Goal: Task Accomplishment & Management: Manage account settings

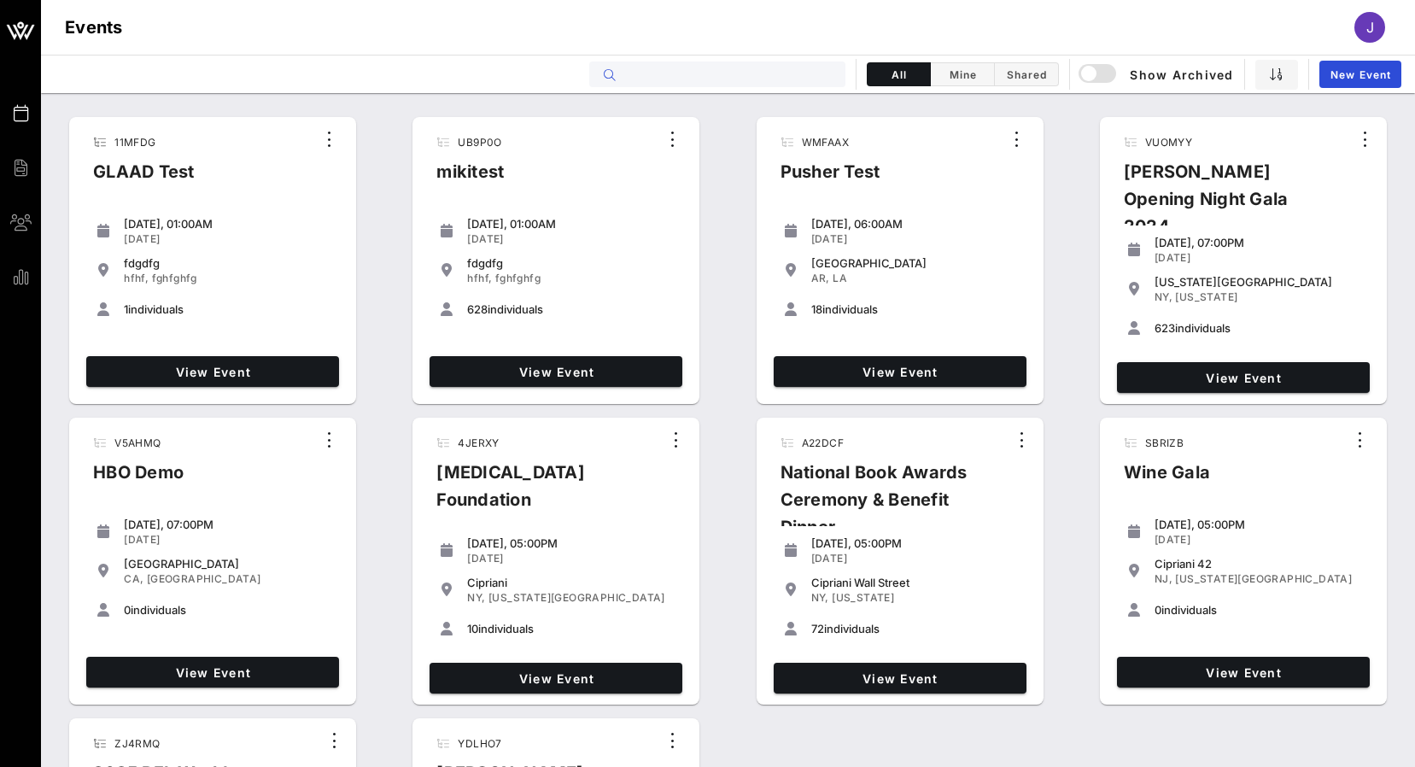
click at [750, 64] on input "text" at bounding box center [729, 74] width 212 height 22
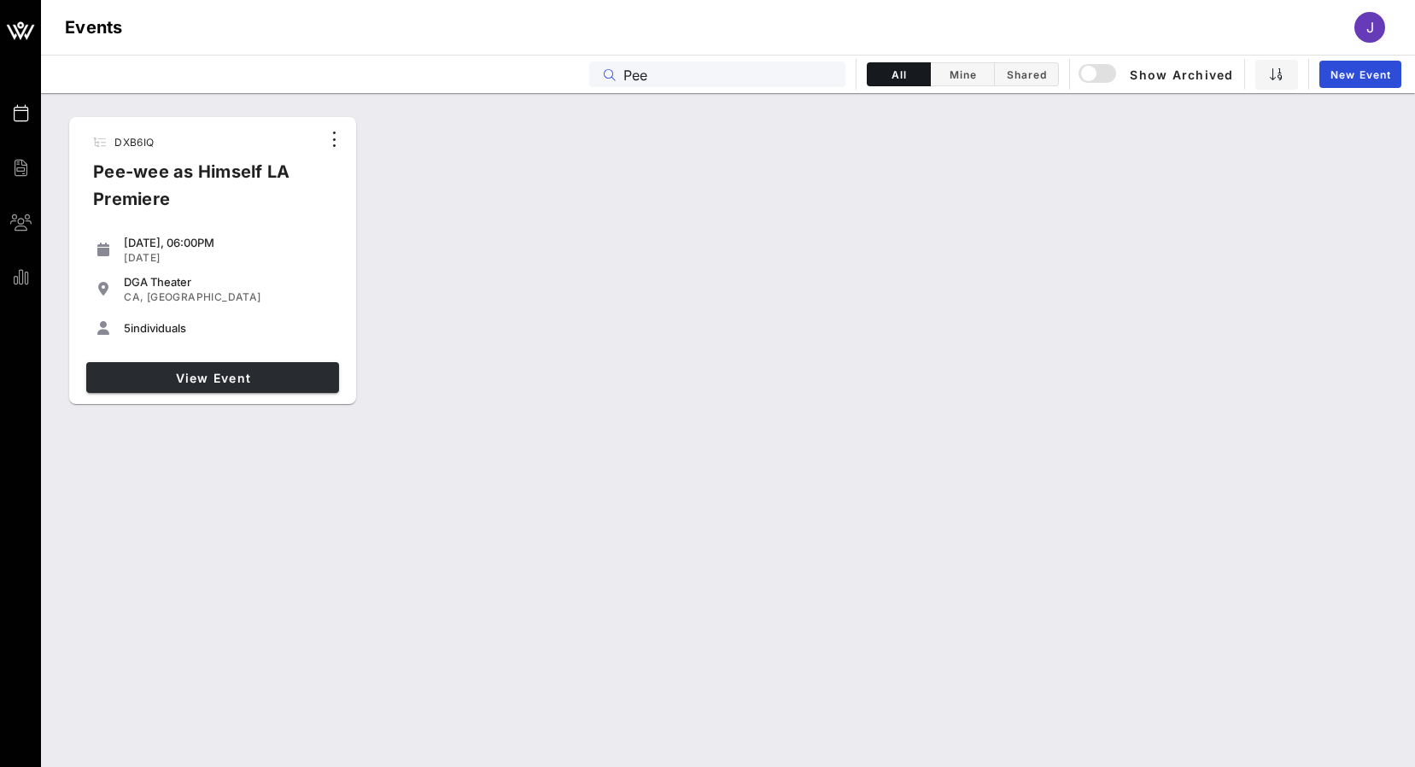
type input "Pee"
click at [255, 378] on span "View Event" at bounding box center [212, 378] width 239 height 15
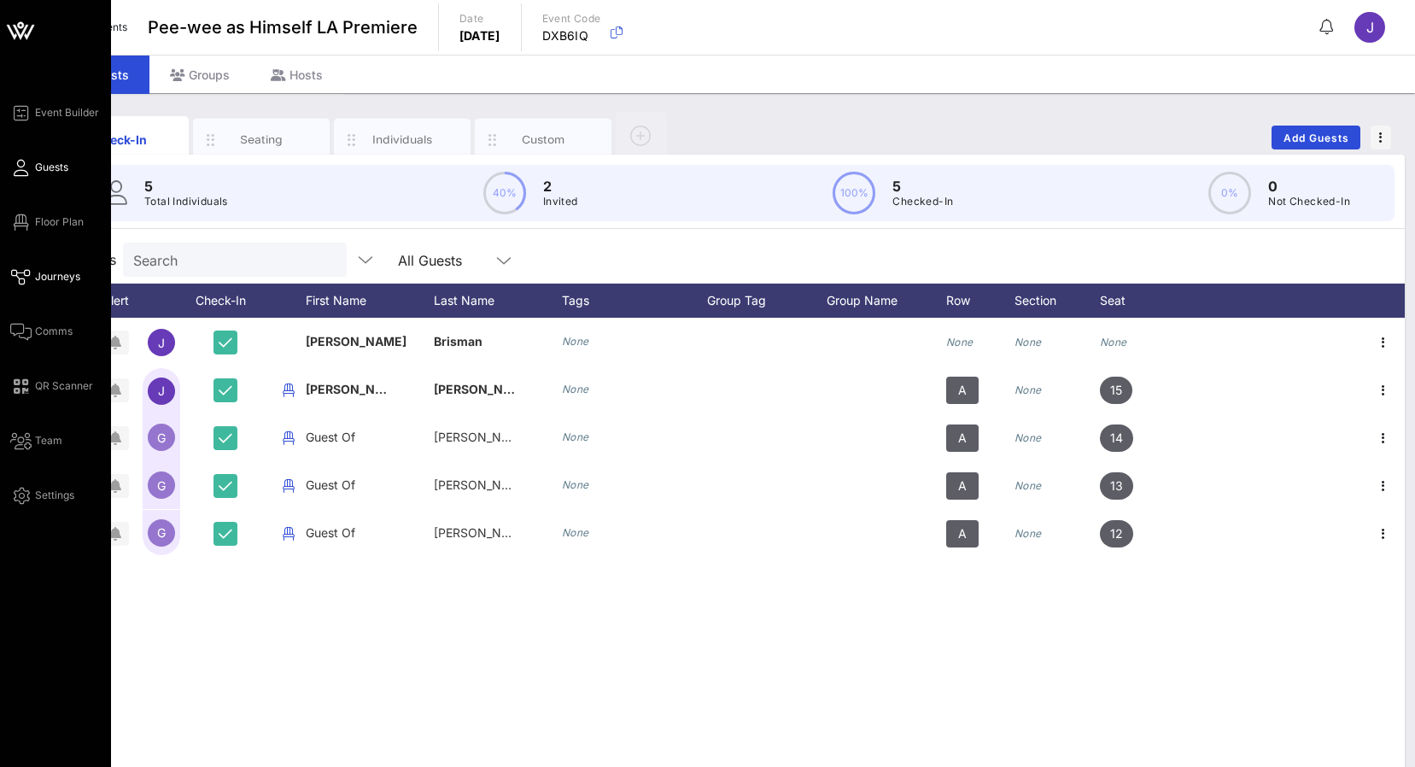
click at [50, 275] on span "Journeys" at bounding box center [57, 276] width 45 height 15
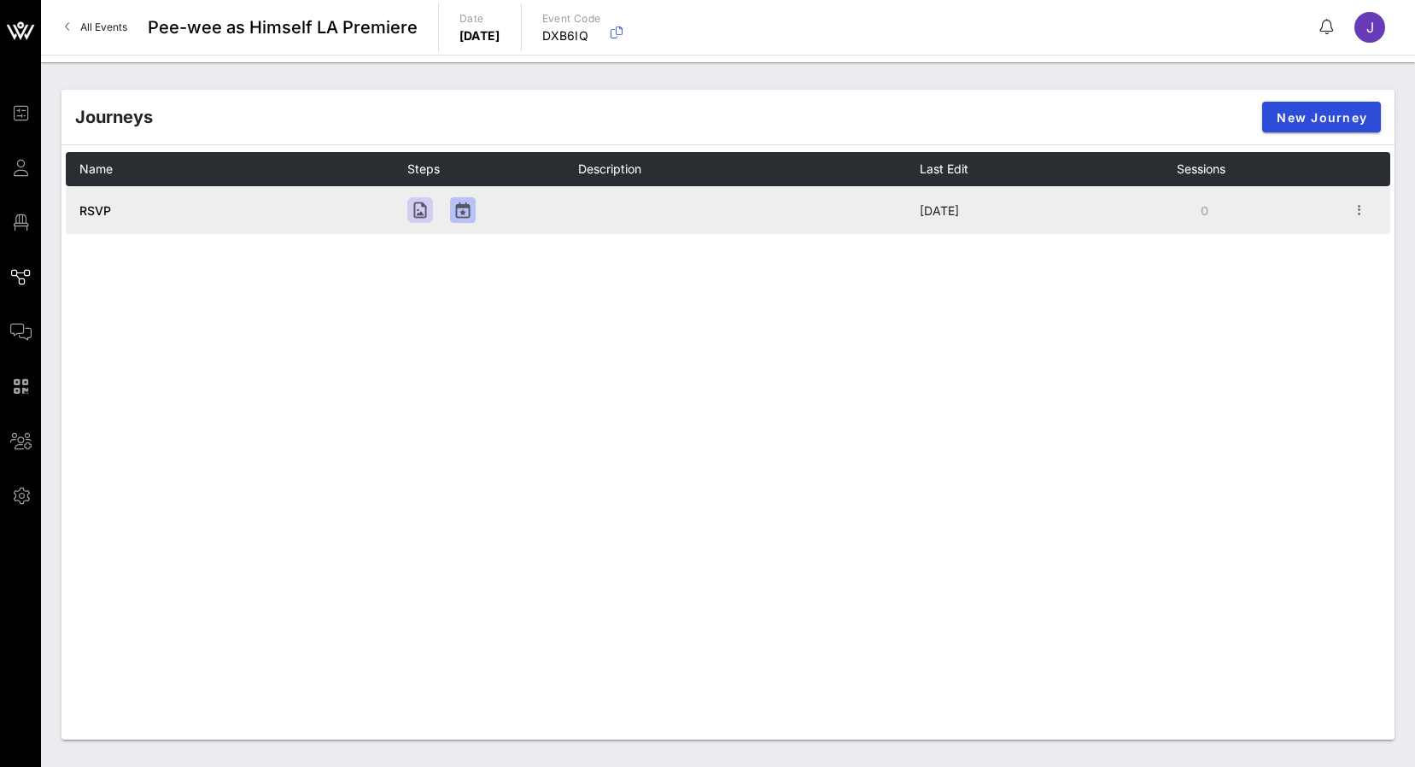
click at [100, 211] on span "RSVP" at bounding box center [95, 210] width 32 height 15
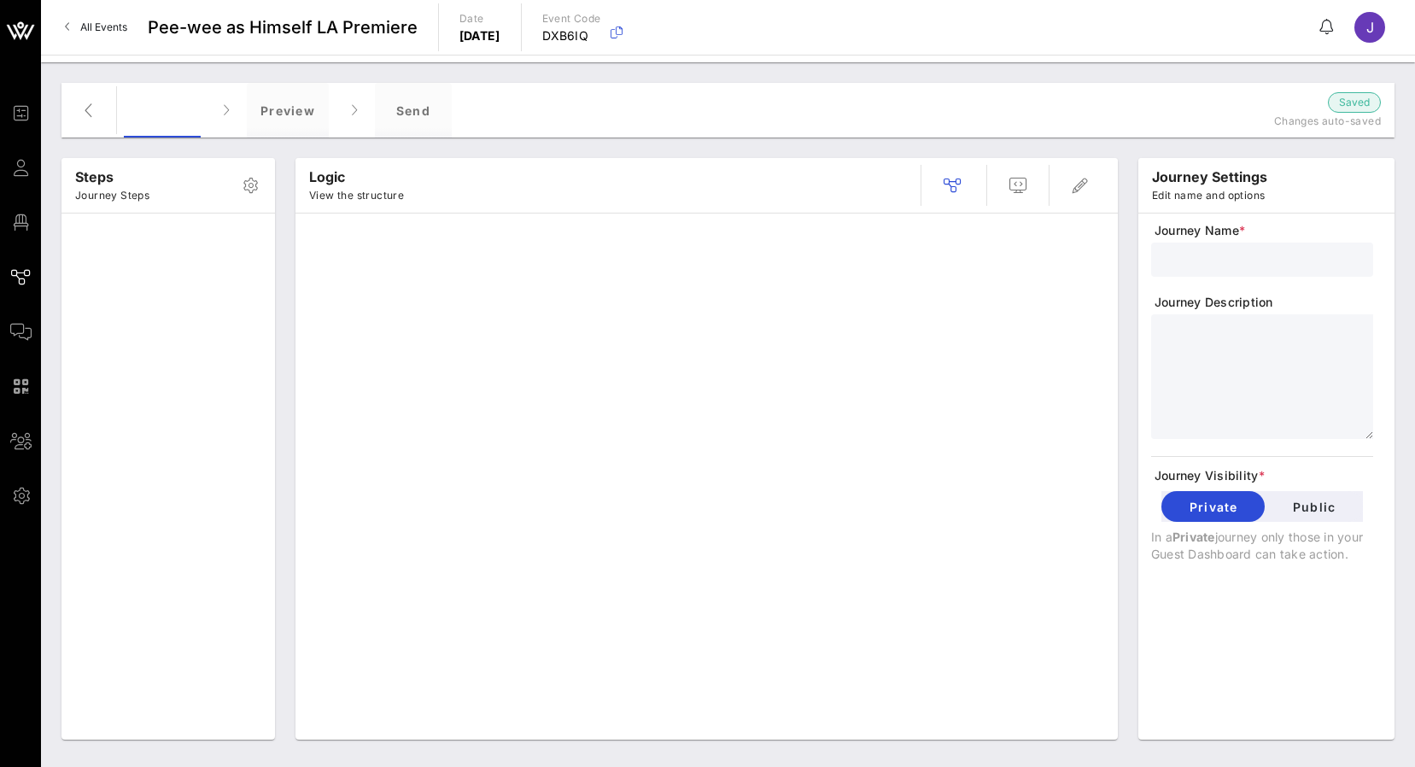
type input "RSVP"
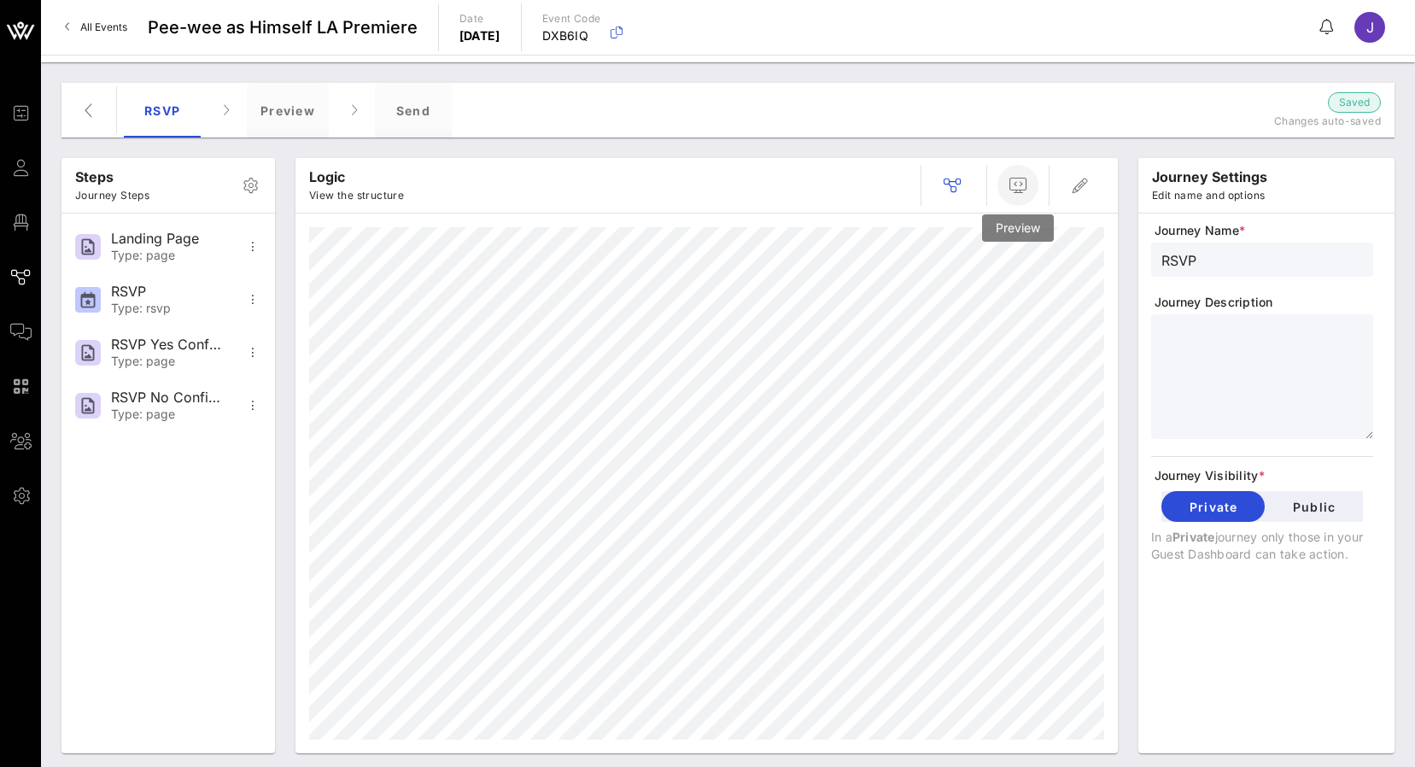
click at [1027, 187] on icon "button" at bounding box center [1018, 185] width 20 height 20
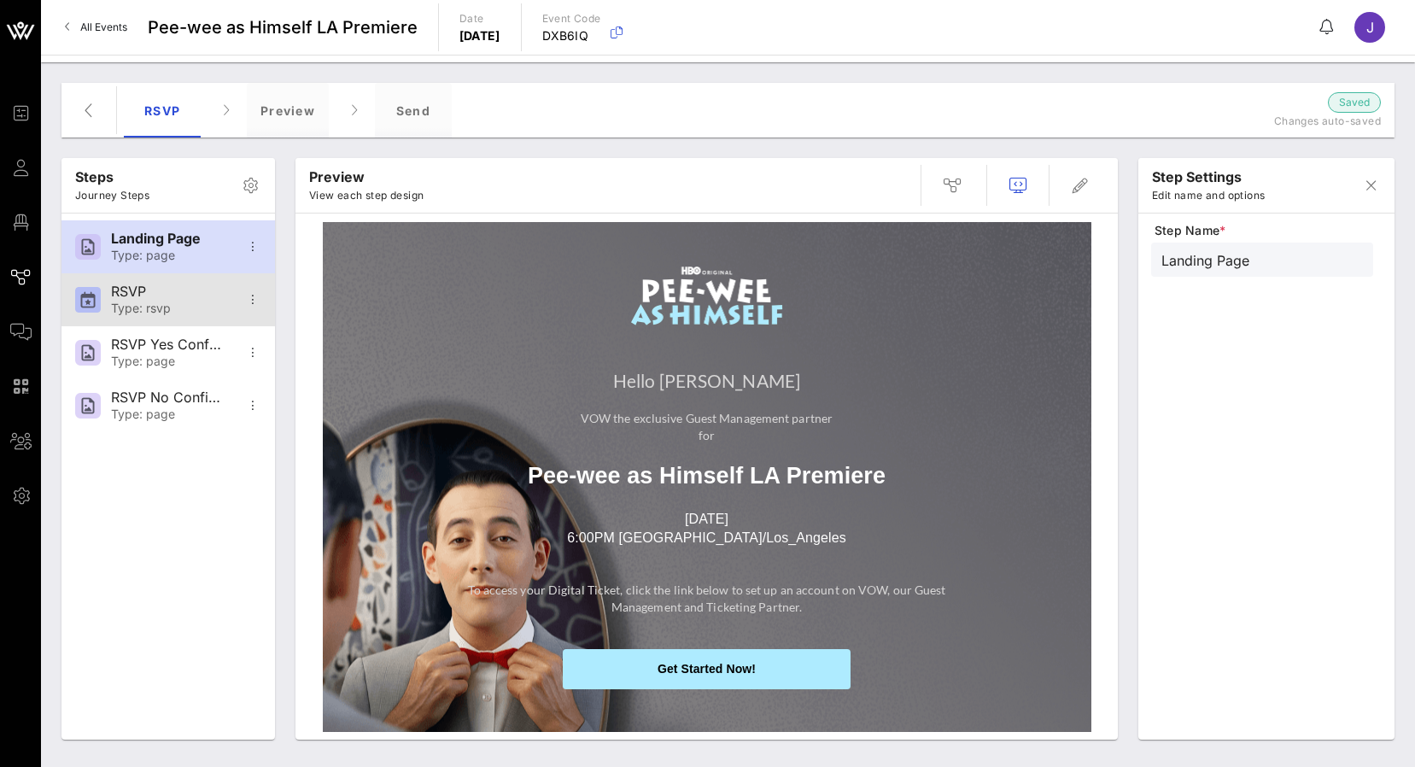
click at [146, 302] on div "Type: rsvp" at bounding box center [167, 308] width 113 height 15
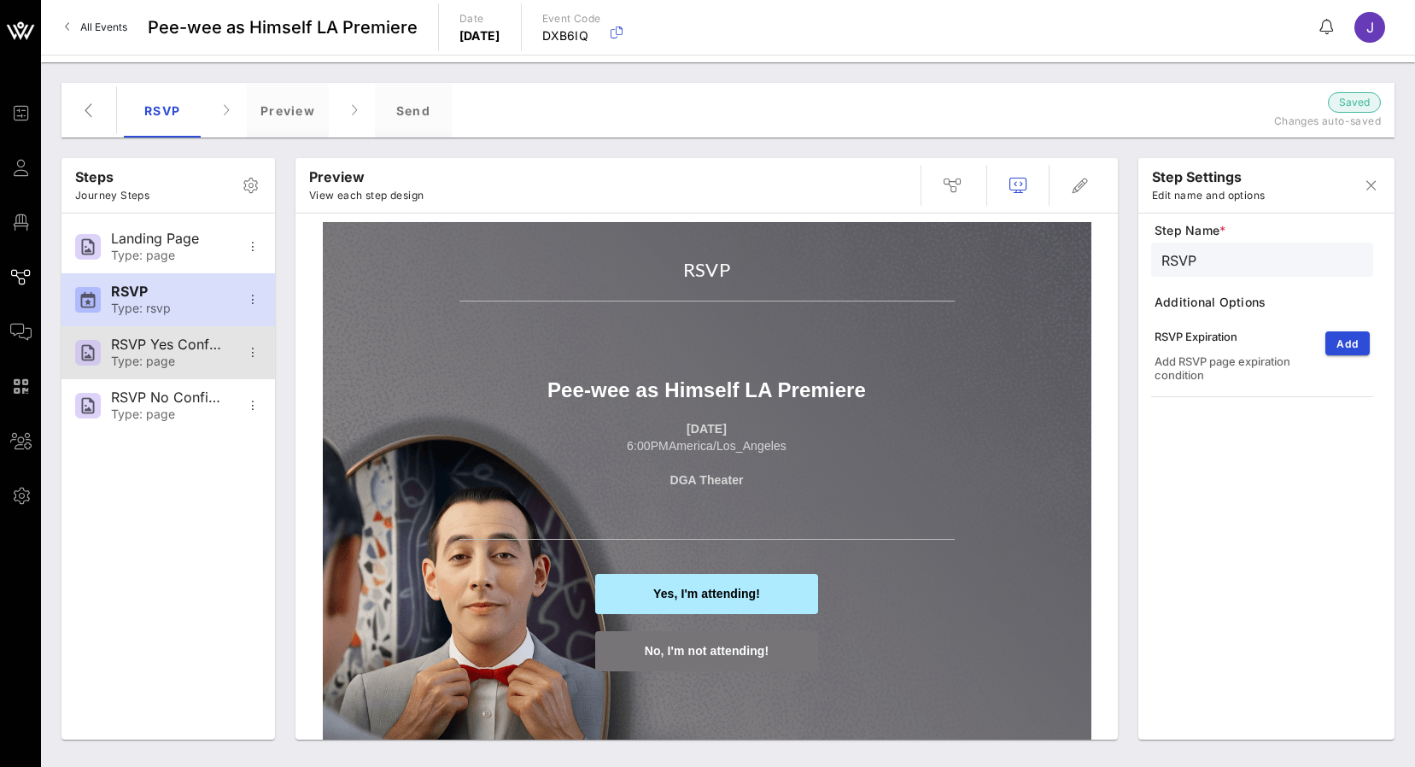
click at [157, 373] on div "RSVP Yes Confirmation Type: page" at bounding box center [167, 352] width 113 height 53
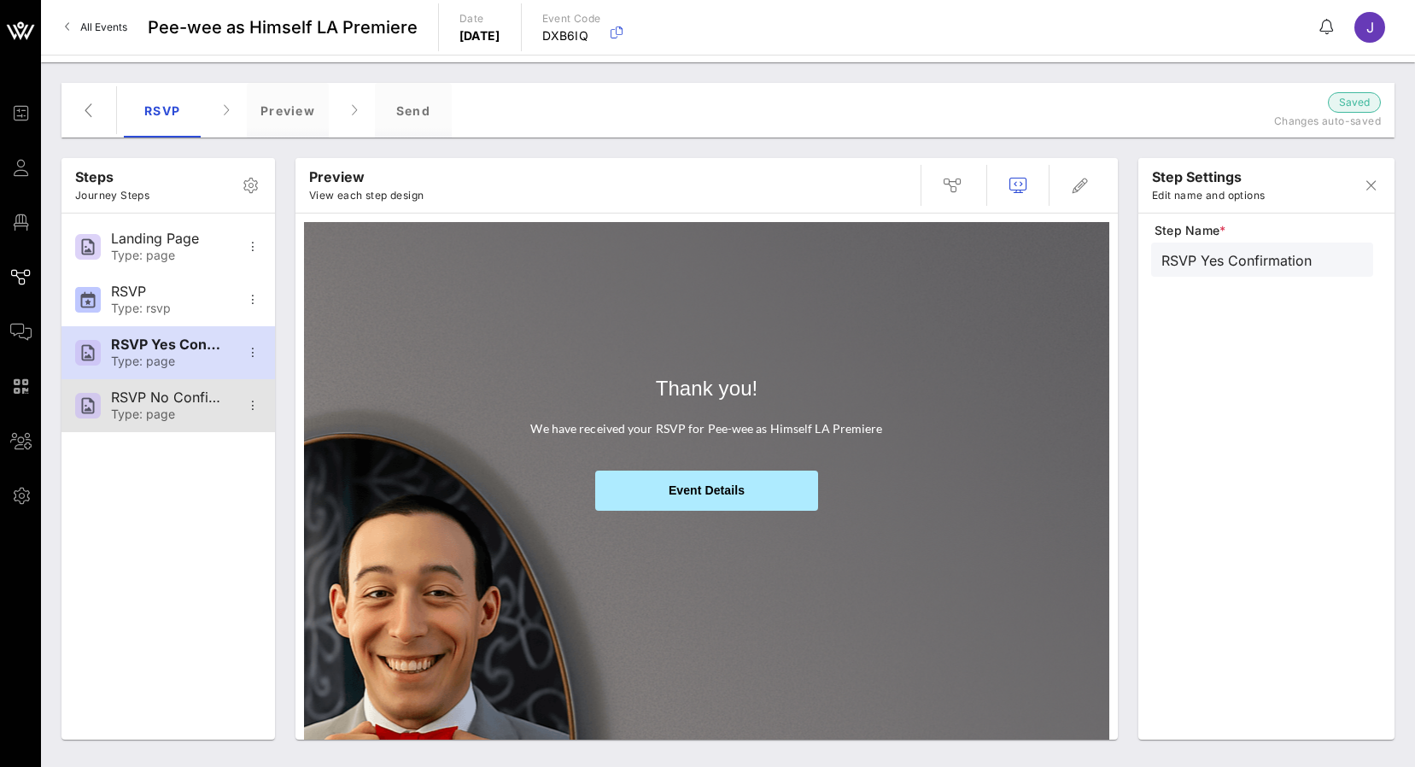
click at [153, 411] on div "Type: page" at bounding box center [167, 414] width 113 height 15
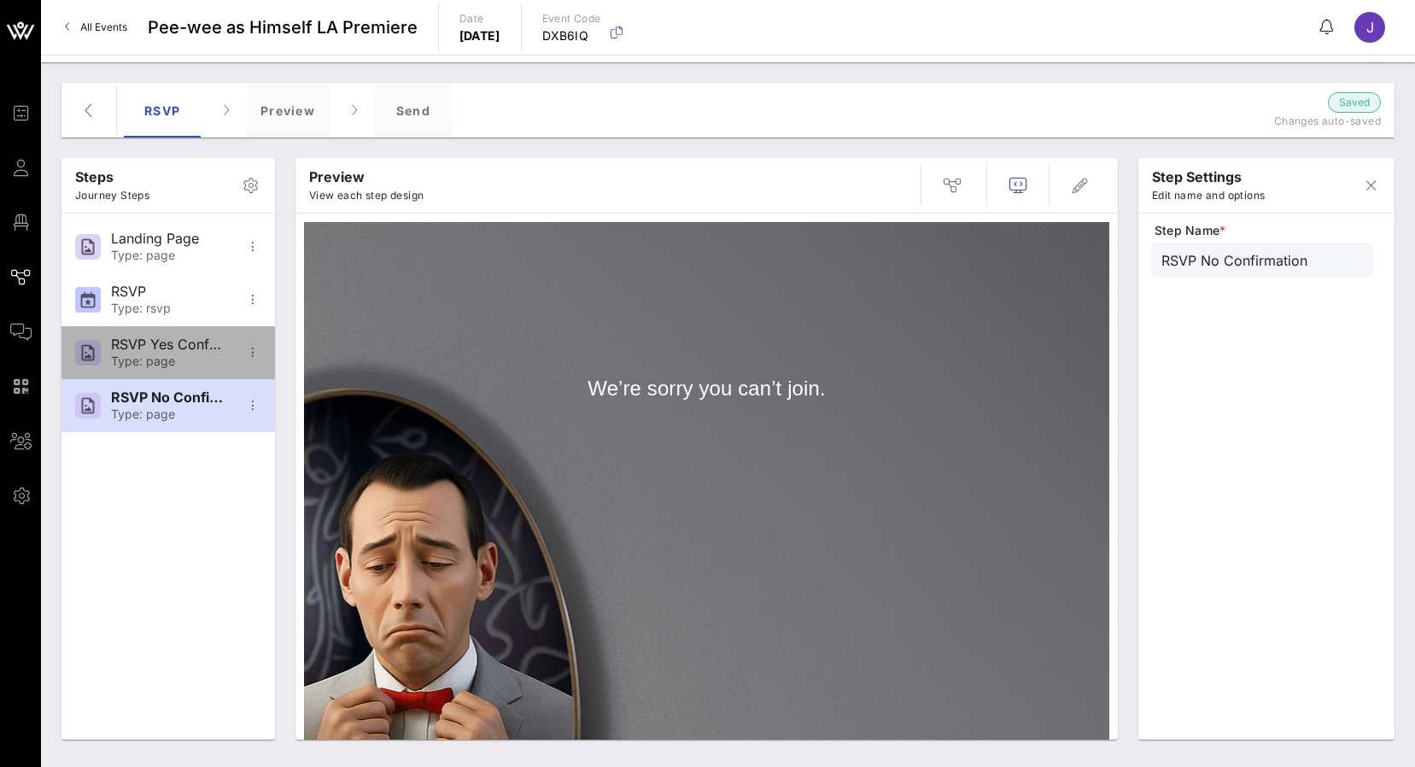
click at [153, 357] on div "Type: page" at bounding box center [167, 361] width 113 height 15
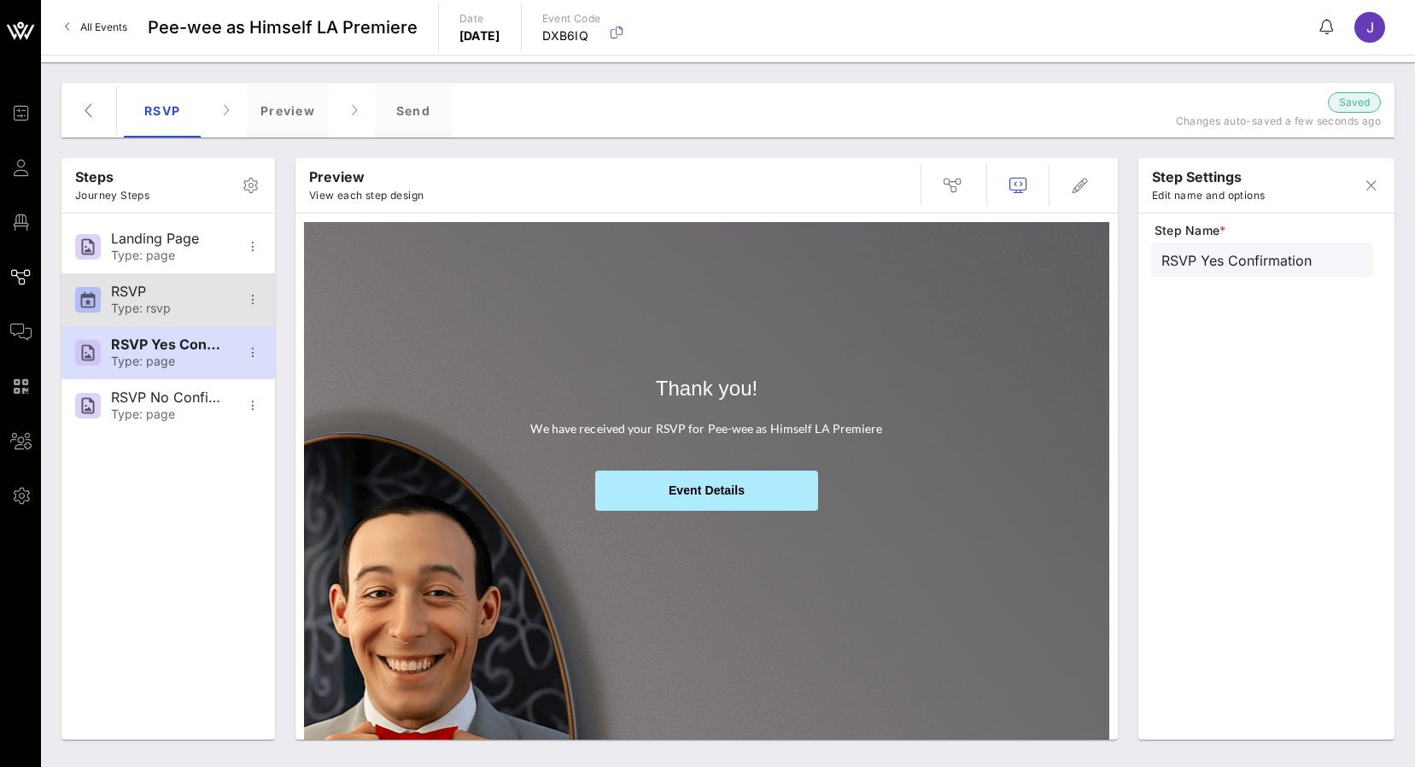
click at [151, 305] on div "Type: rsvp" at bounding box center [167, 308] width 113 height 15
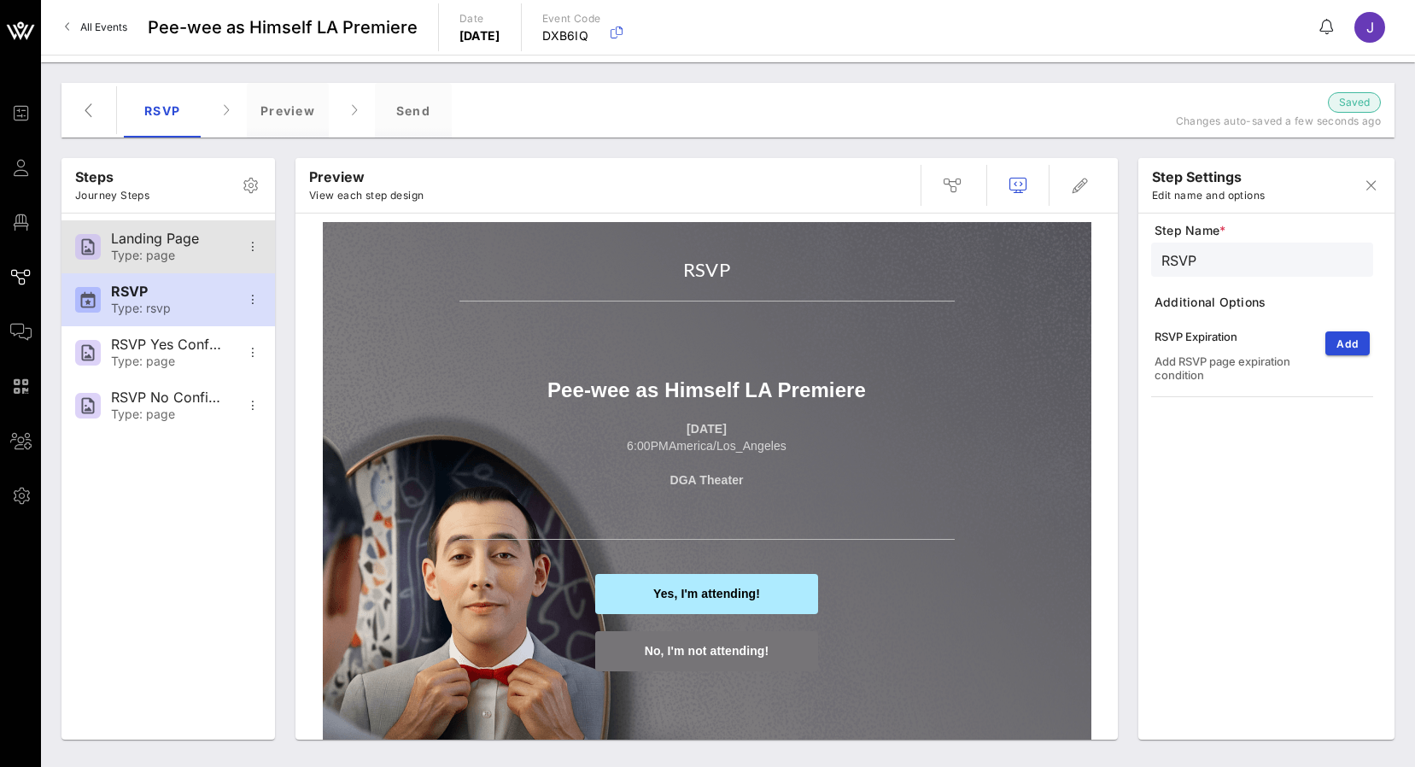
click at [166, 230] on div "Landing Page Type: page" at bounding box center [167, 246] width 113 height 53
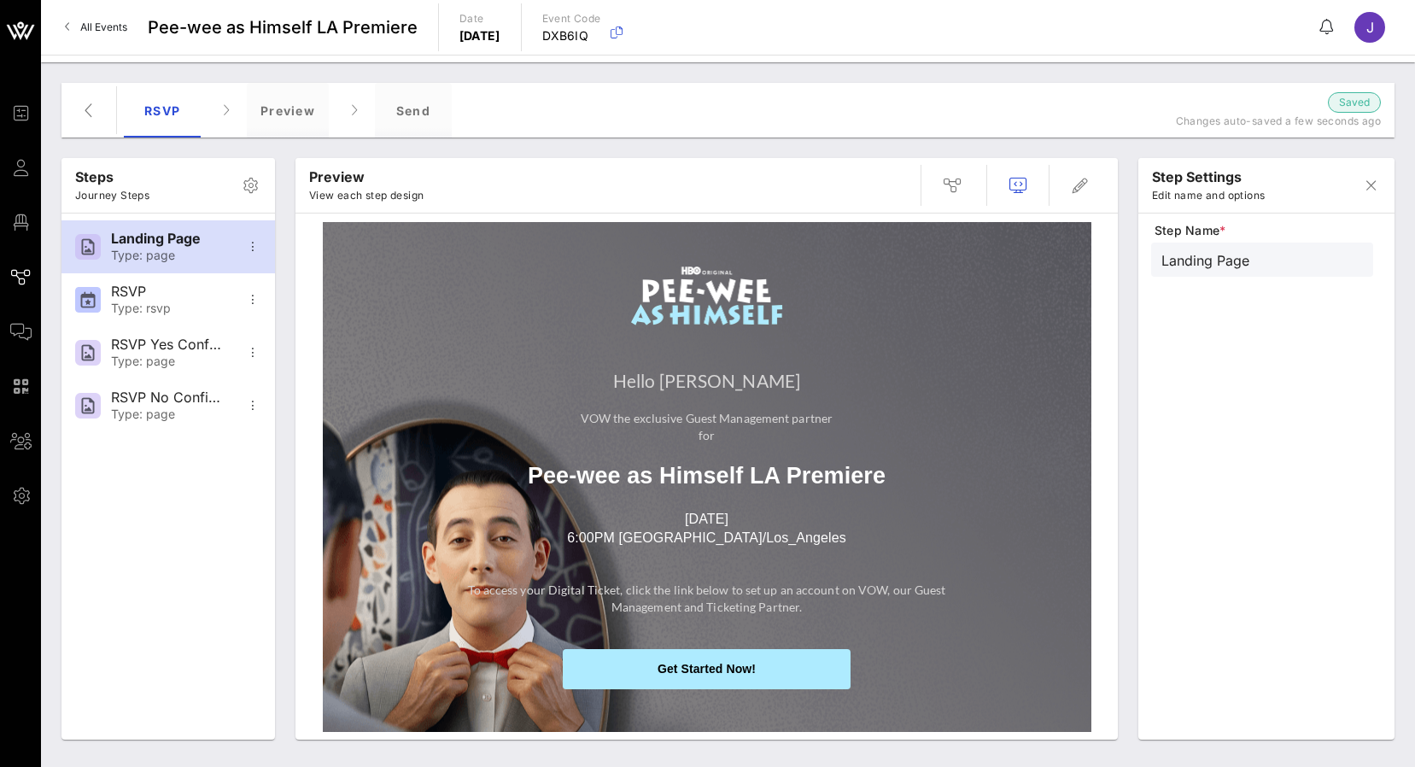
click at [674, 664] on span "Get Started Now!" at bounding box center [707, 669] width 98 height 14
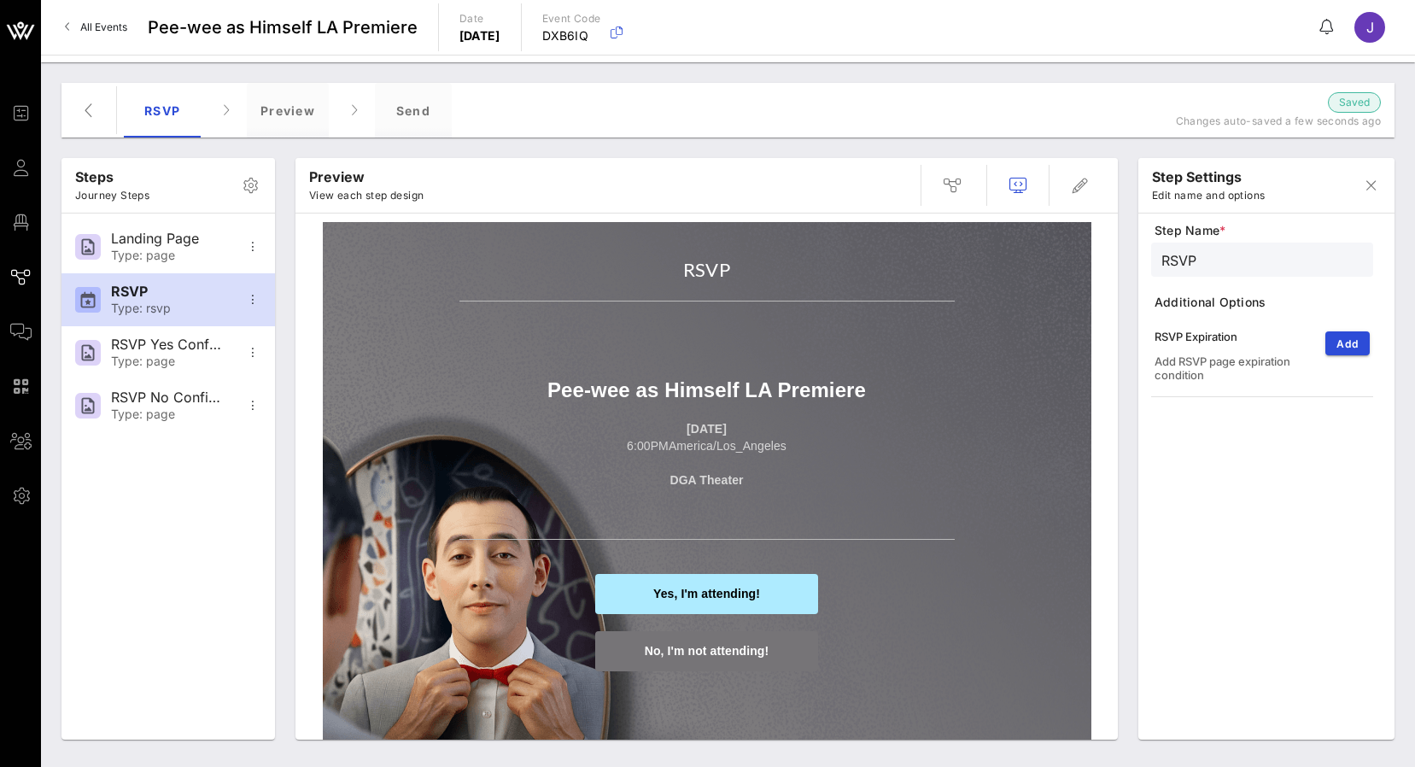
click at [702, 596] on span "Yes, I'm attending!" at bounding box center [706, 594] width 223 height 40
type input "RSVP Yes Confirmation"
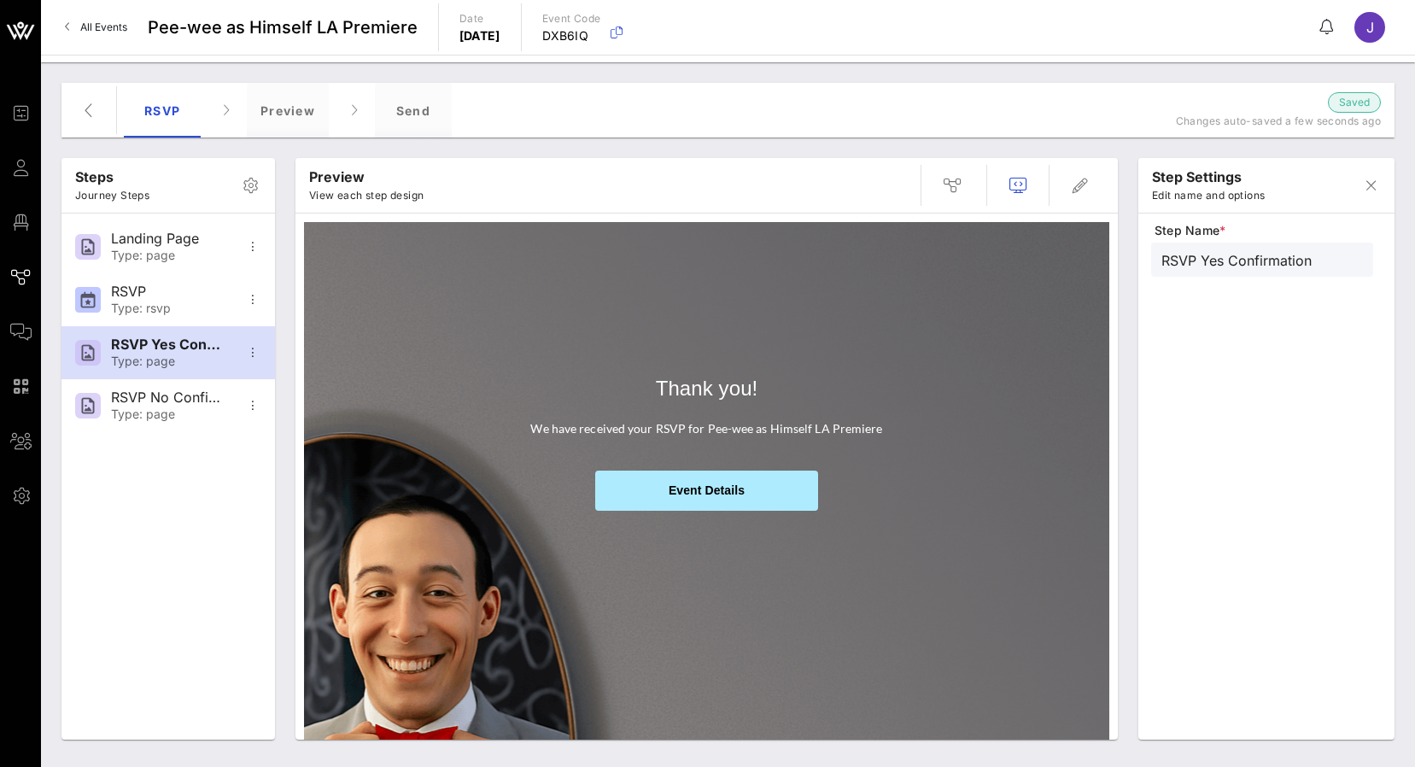
click at [709, 495] on span "Event Details" at bounding box center [706, 491] width 223 height 40
click at [710, 487] on span "Event Details" at bounding box center [707, 490] width 76 height 14
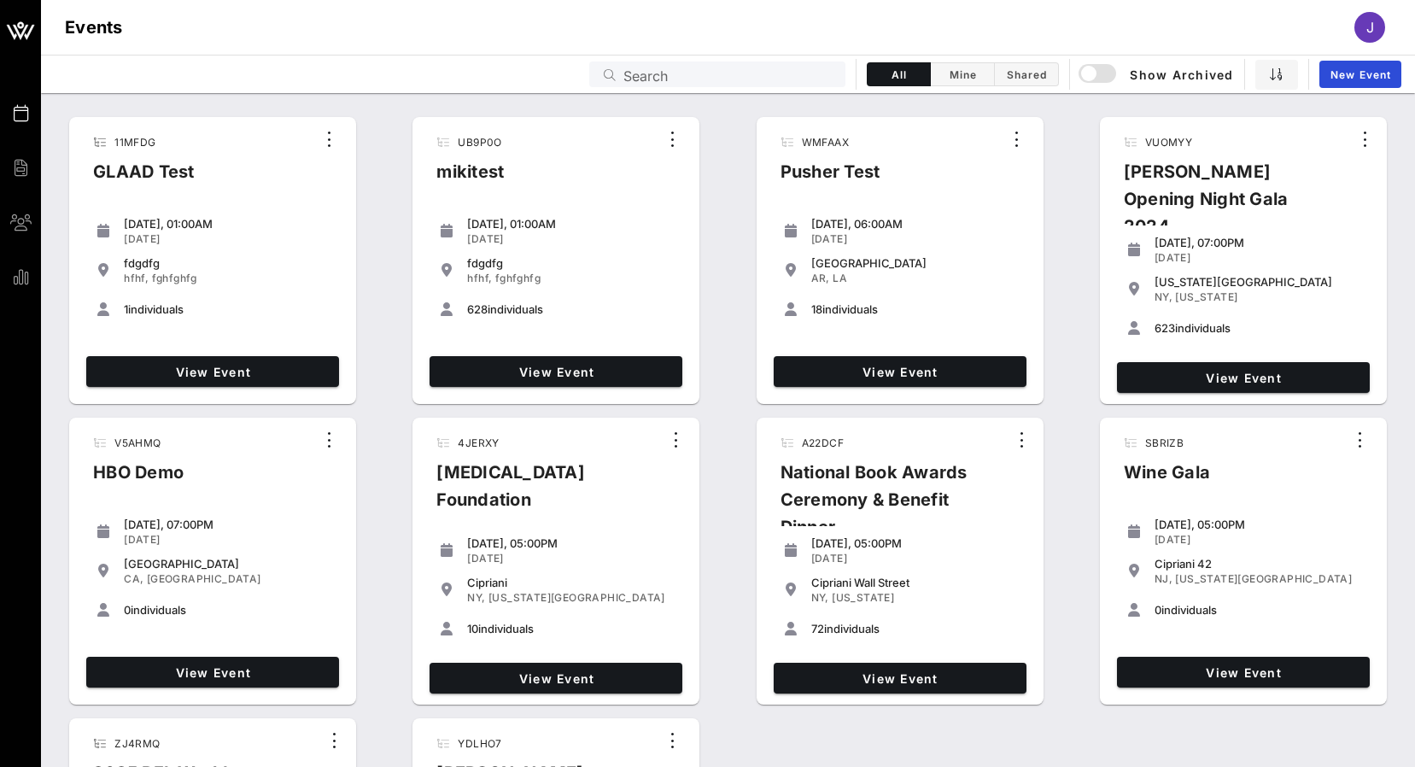
click at [811, 79] on input "Search" at bounding box center [729, 74] width 212 height 22
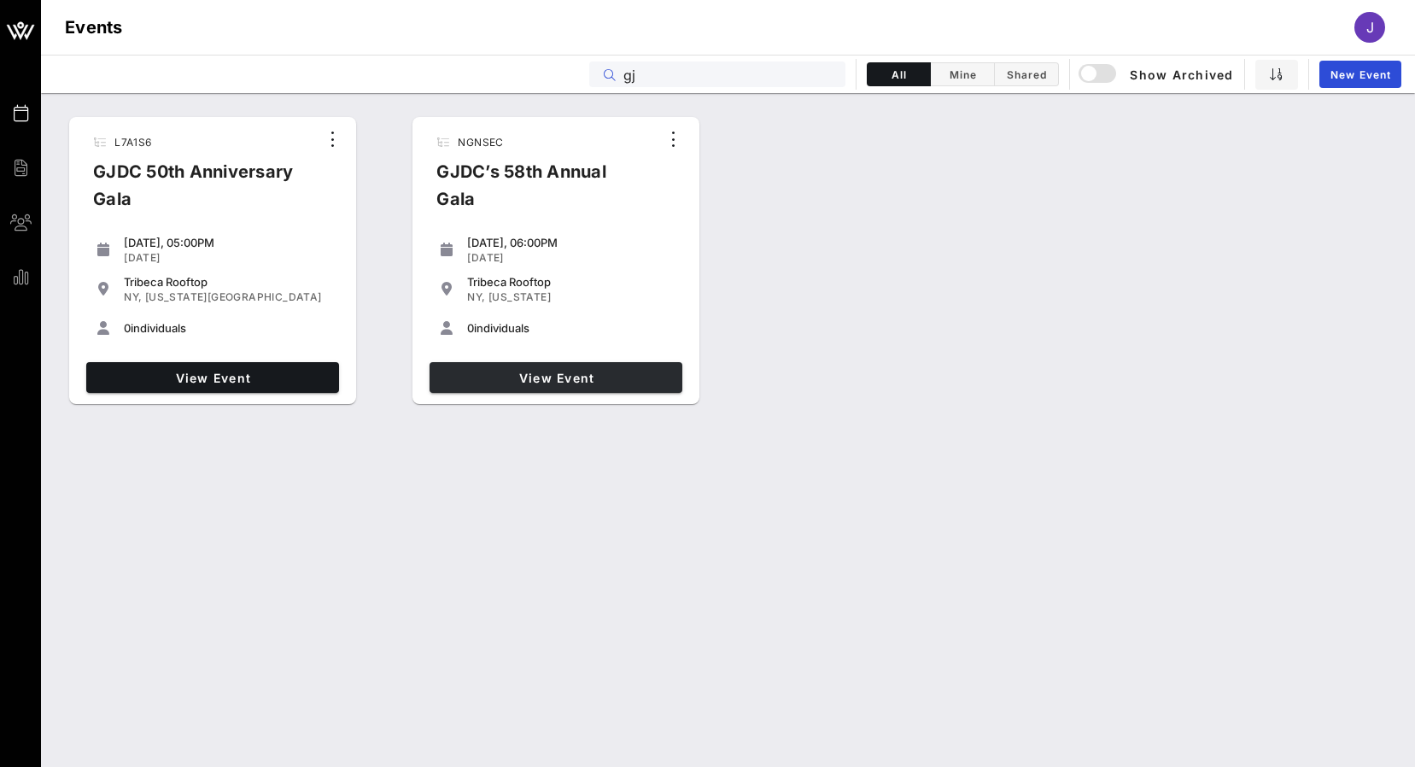
type input "gj"
click at [574, 377] on span "View Event" at bounding box center [555, 378] width 239 height 15
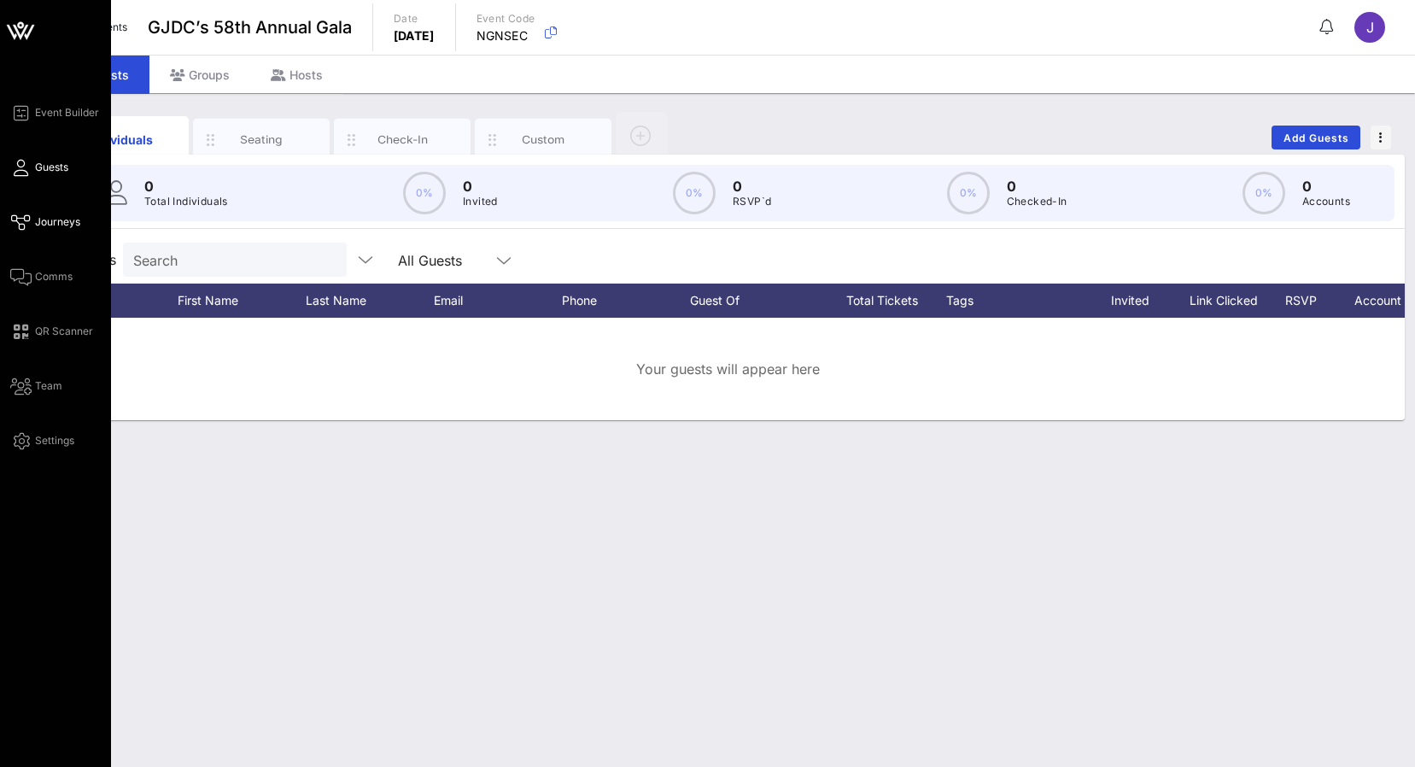
click at [29, 224] on icon at bounding box center [20, 222] width 21 height 3
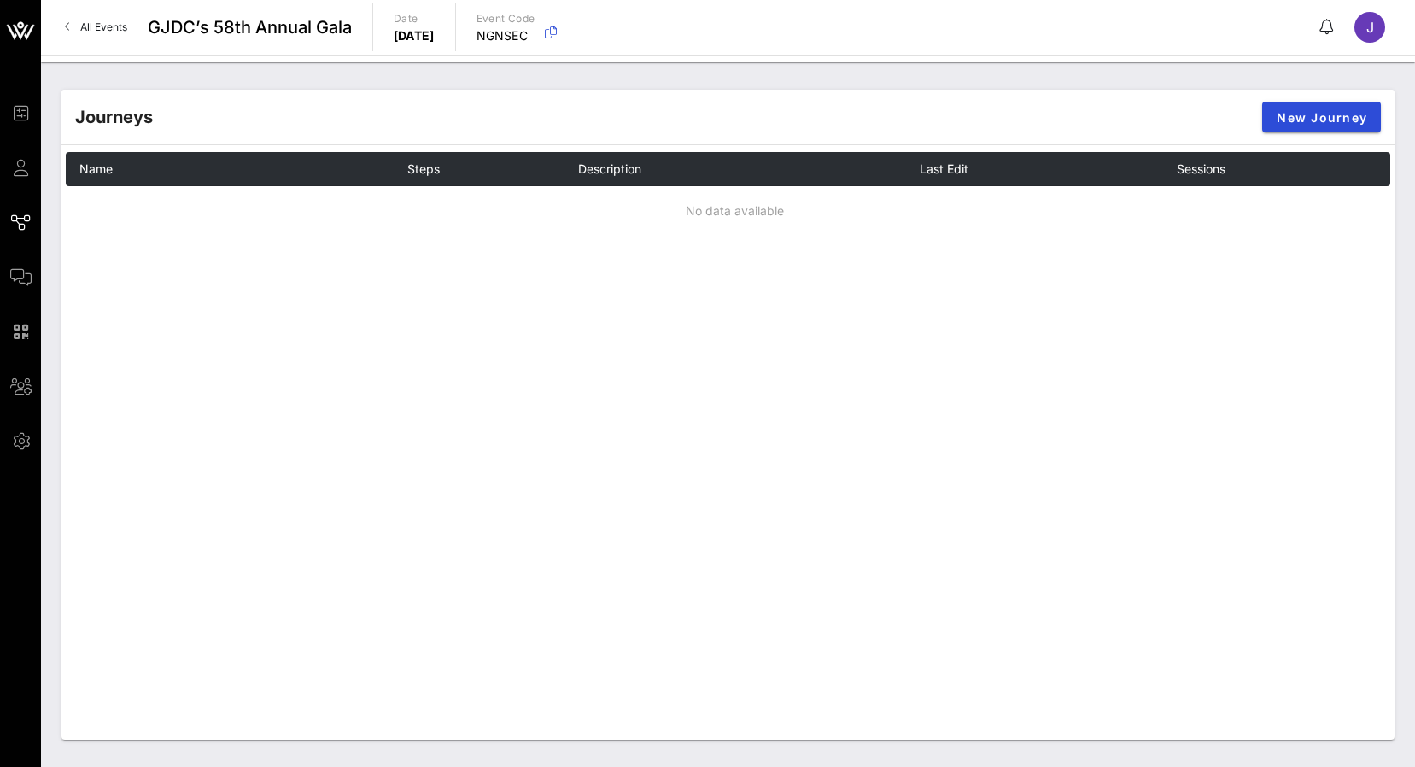
click at [73, 27] on link "All Events" at bounding box center [96, 27] width 83 height 27
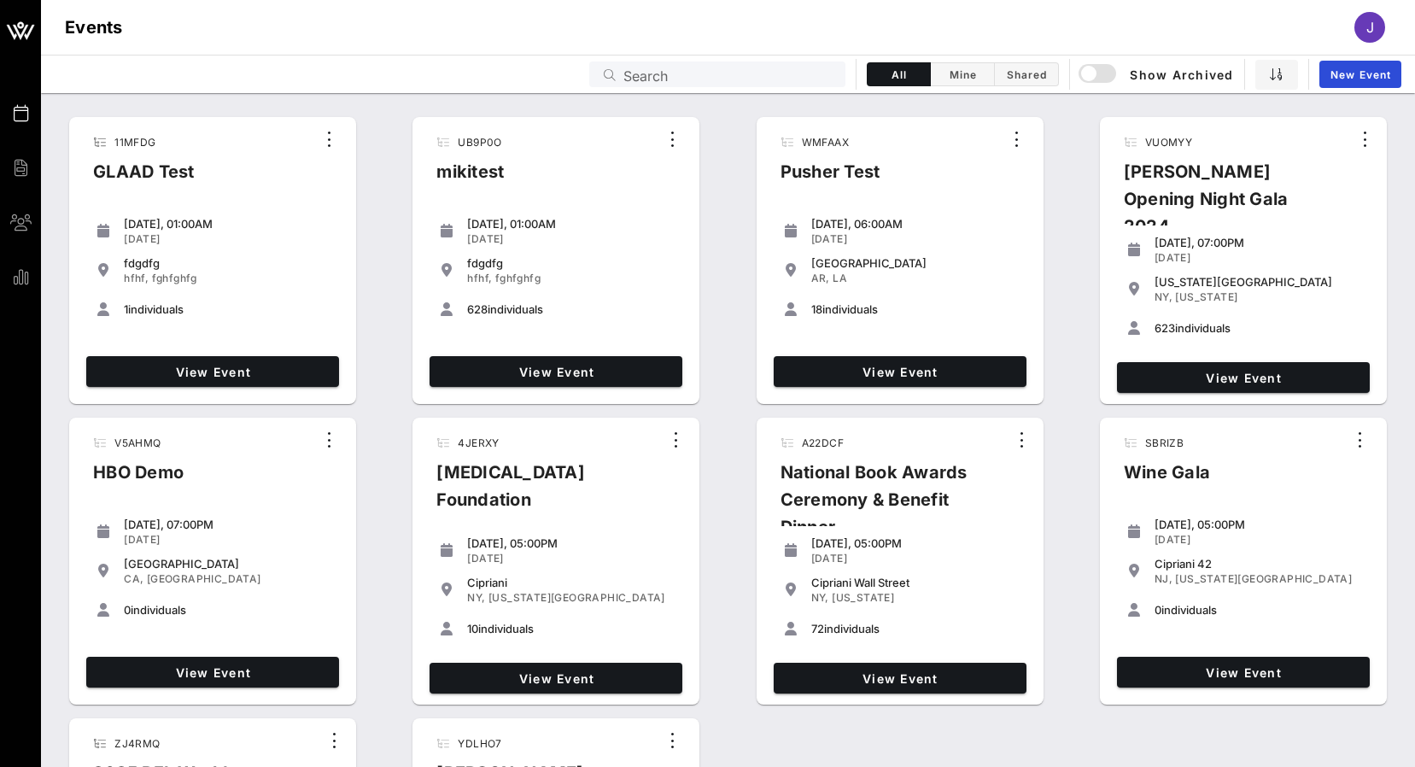
click at [792, 73] on input "Search" at bounding box center [729, 74] width 212 height 22
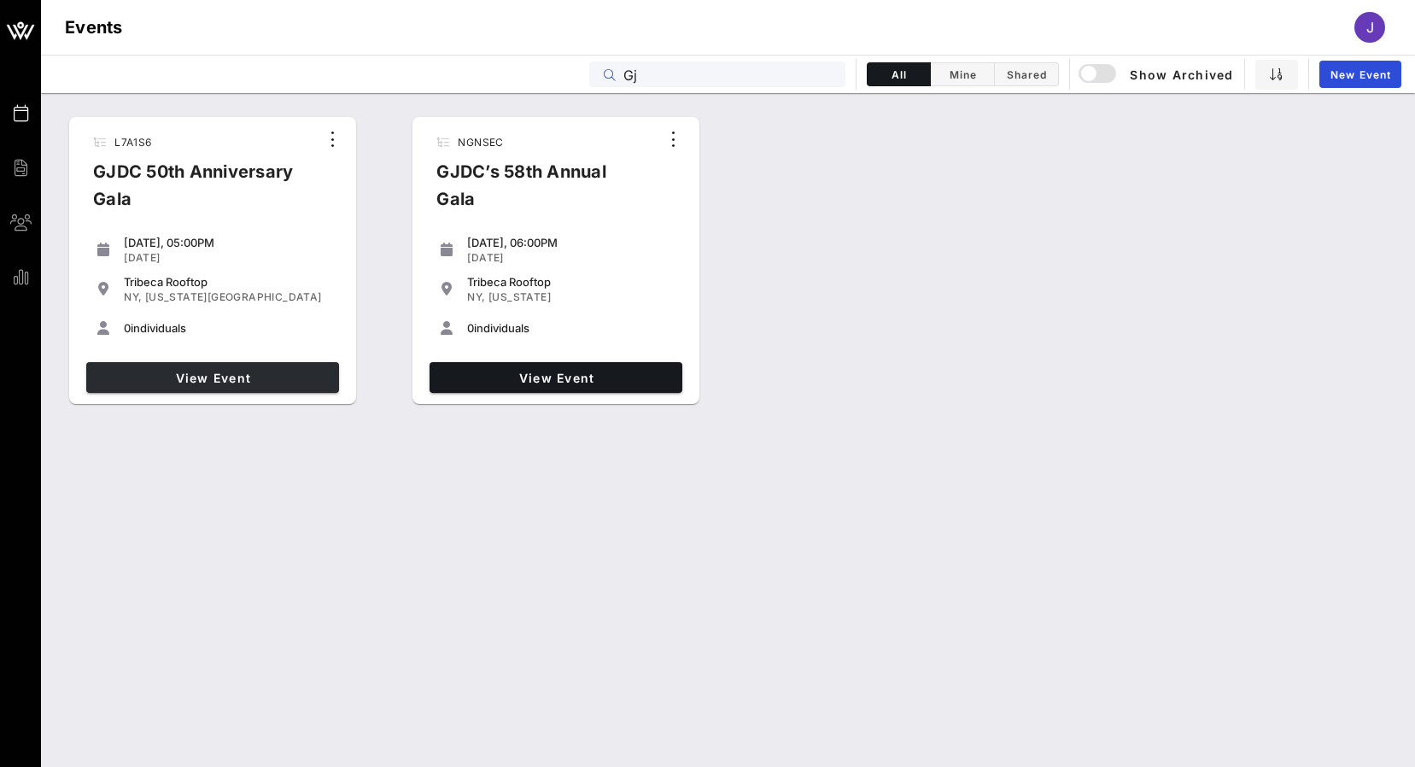
type input "Gj"
click at [253, 371] on span "View Event" at bounding box center [212, 378] width 239 height 15
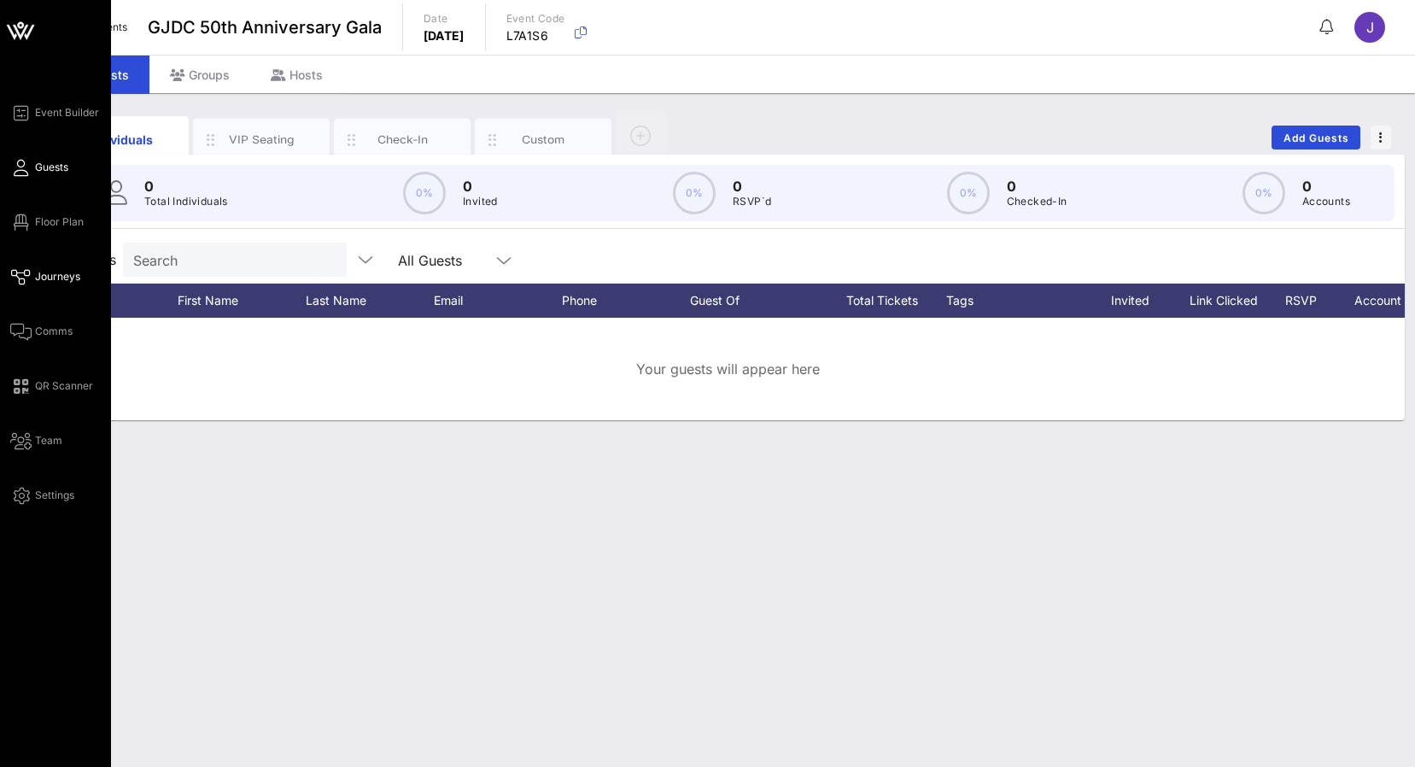
click at [23, 276] on icon at bounding box center [20, 277] width 21 height 3
